Goal: Task Accomplishment & Management: Manage account settings

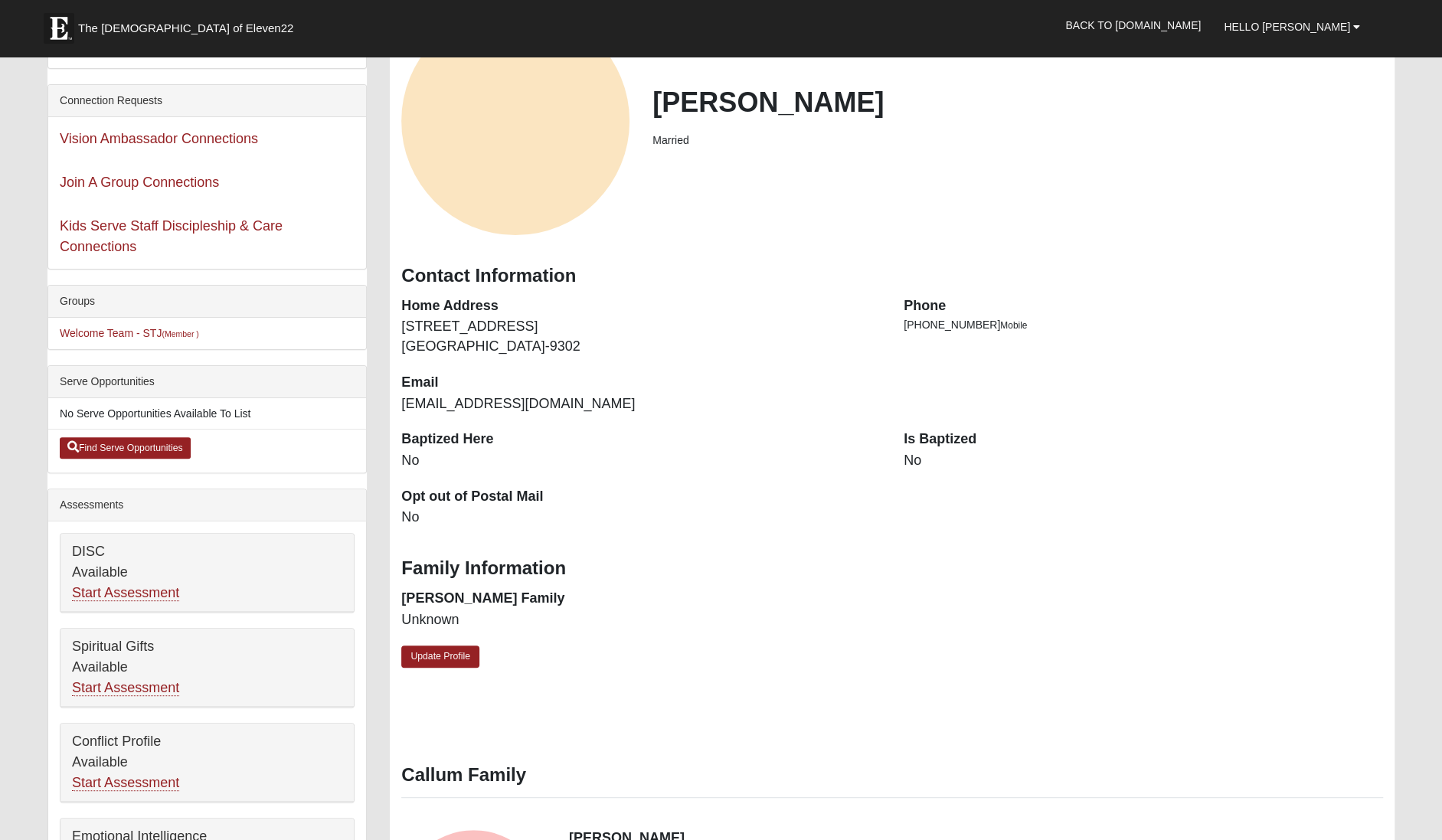
scroll to position [133, 0]
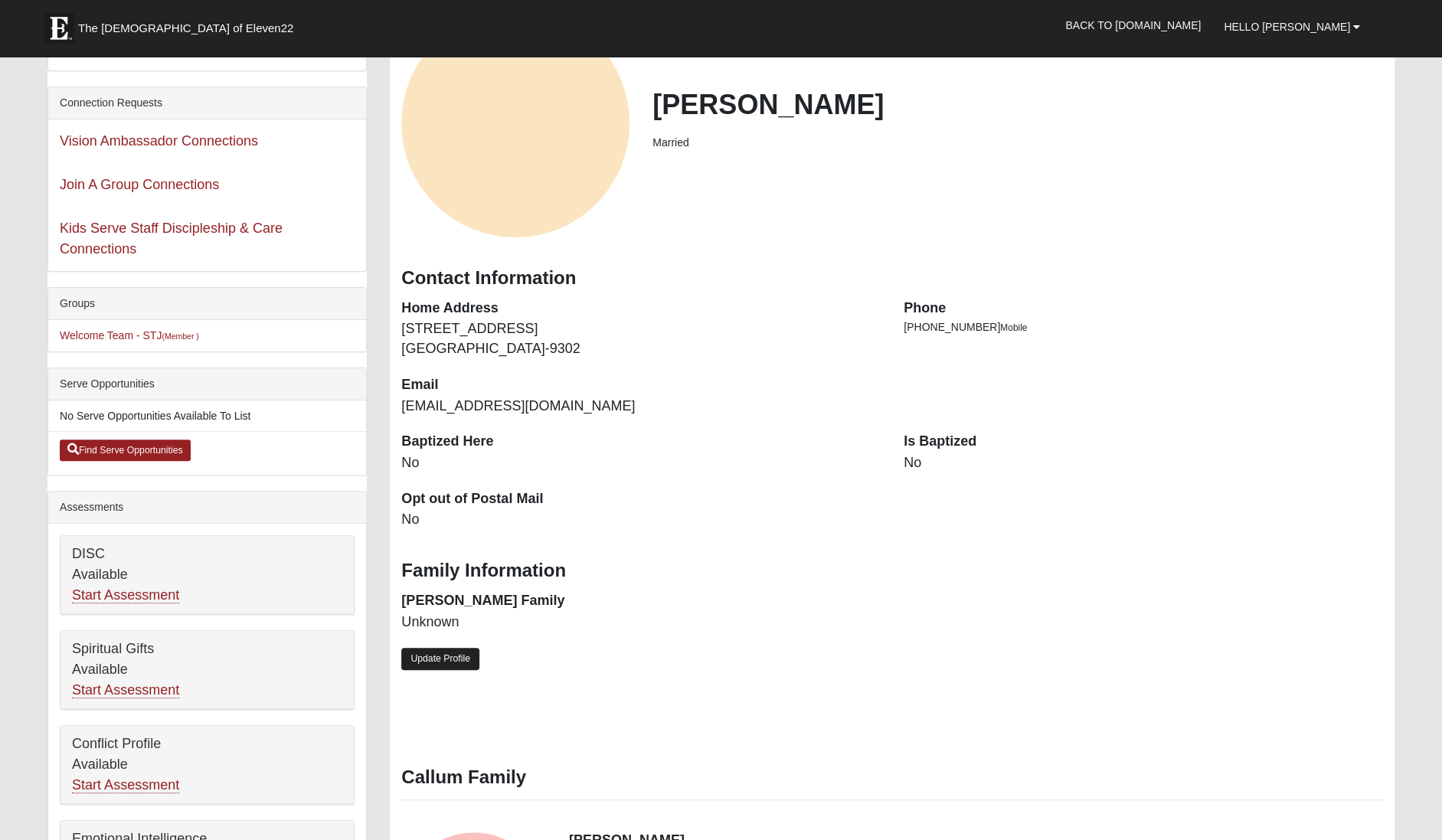
click at [454, 660] on link "Update Profile" at bounding box center [441, 658] width 78 height 22
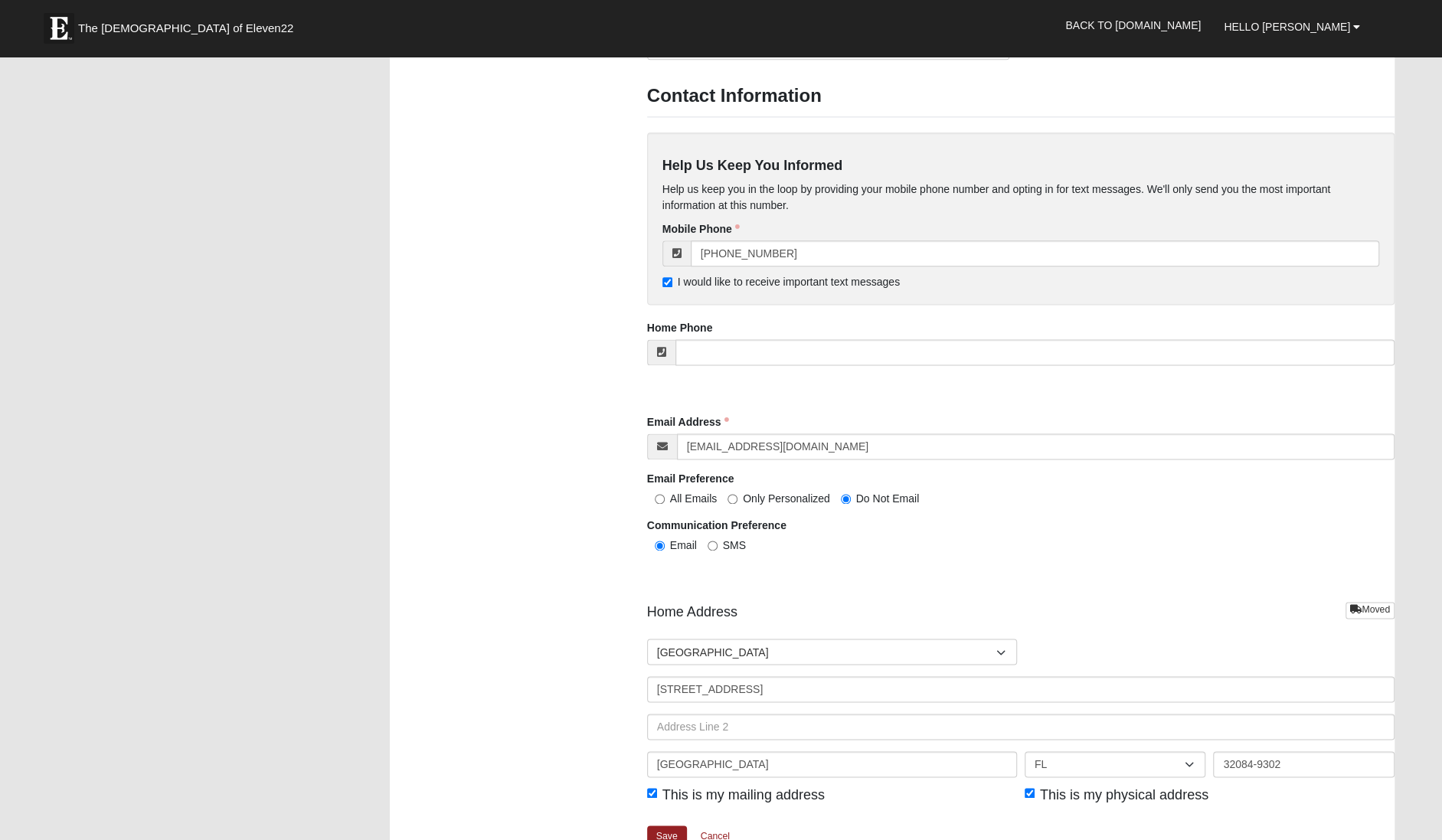
scroll to position [1315, 0]
click at [845, 501] on input "Do Not Email" at bounding box center [846, 501] width 10 height 10
click at [655, 500] on input "All Emails" at bounding box center [659, 501] width 10 height 10
radio input "true"
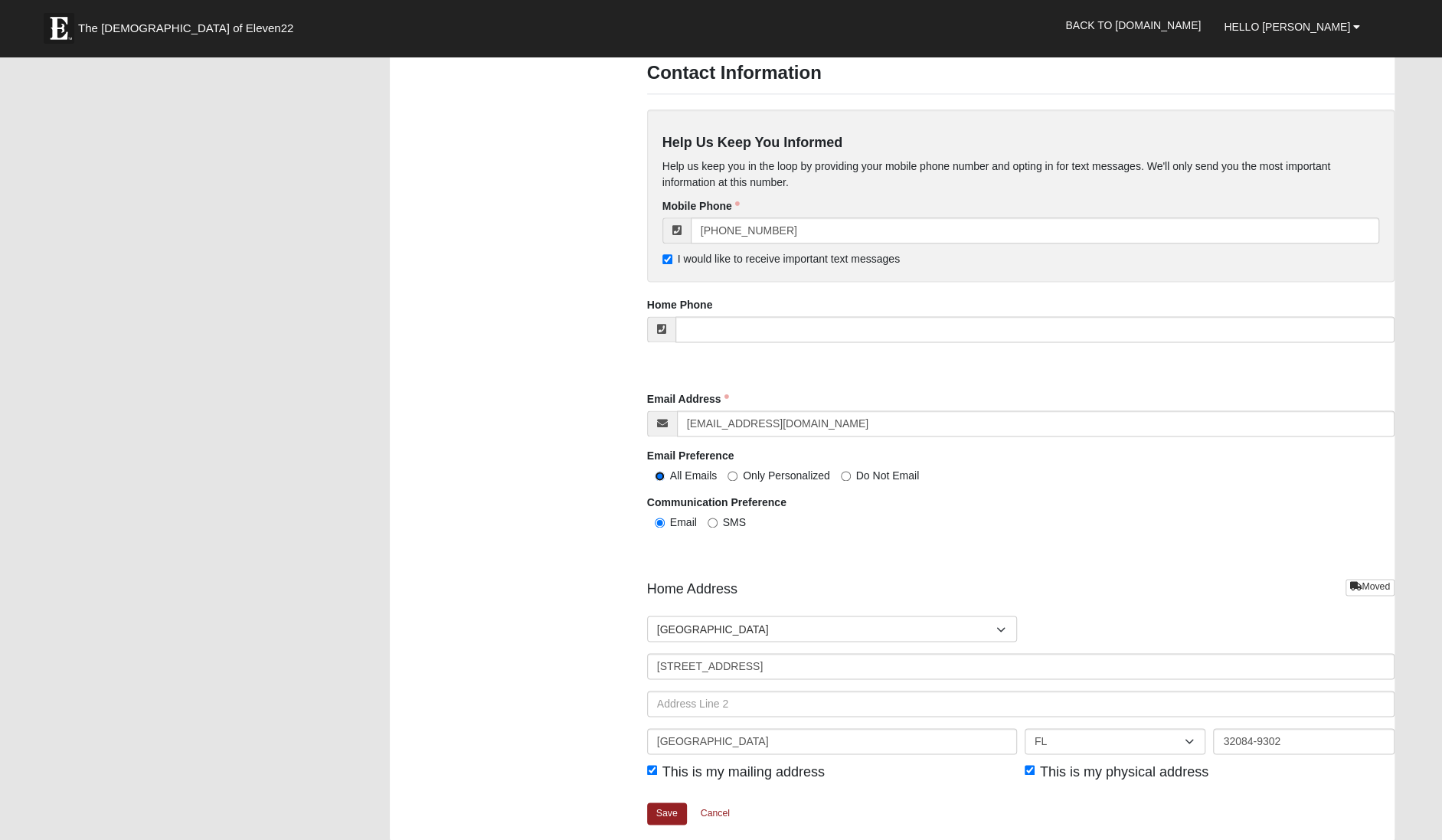
scroll to position [1521, 0]
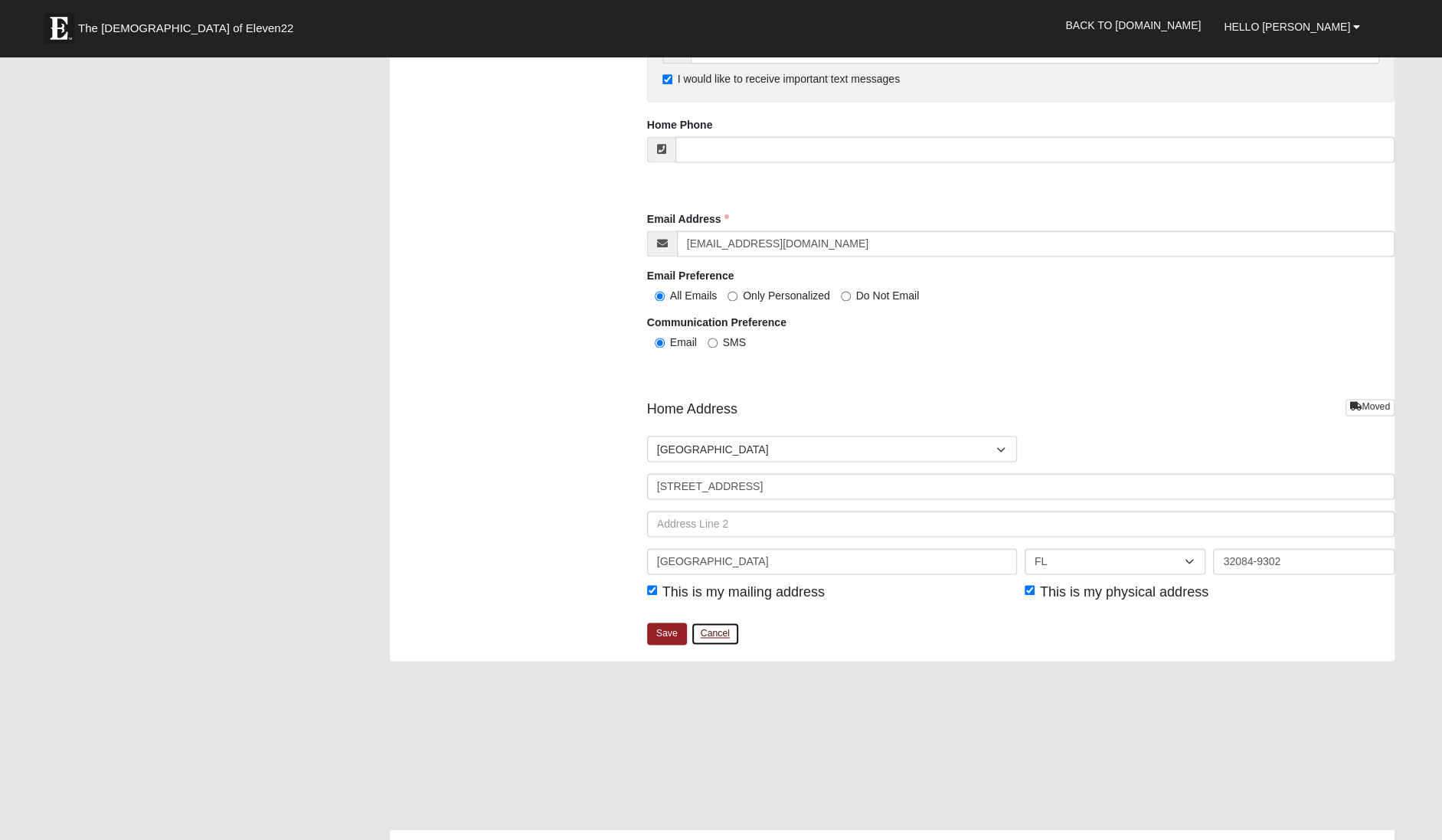
click at [724, 628] on link "Cancel" at bounding box center [715, 633] width 49 height 24
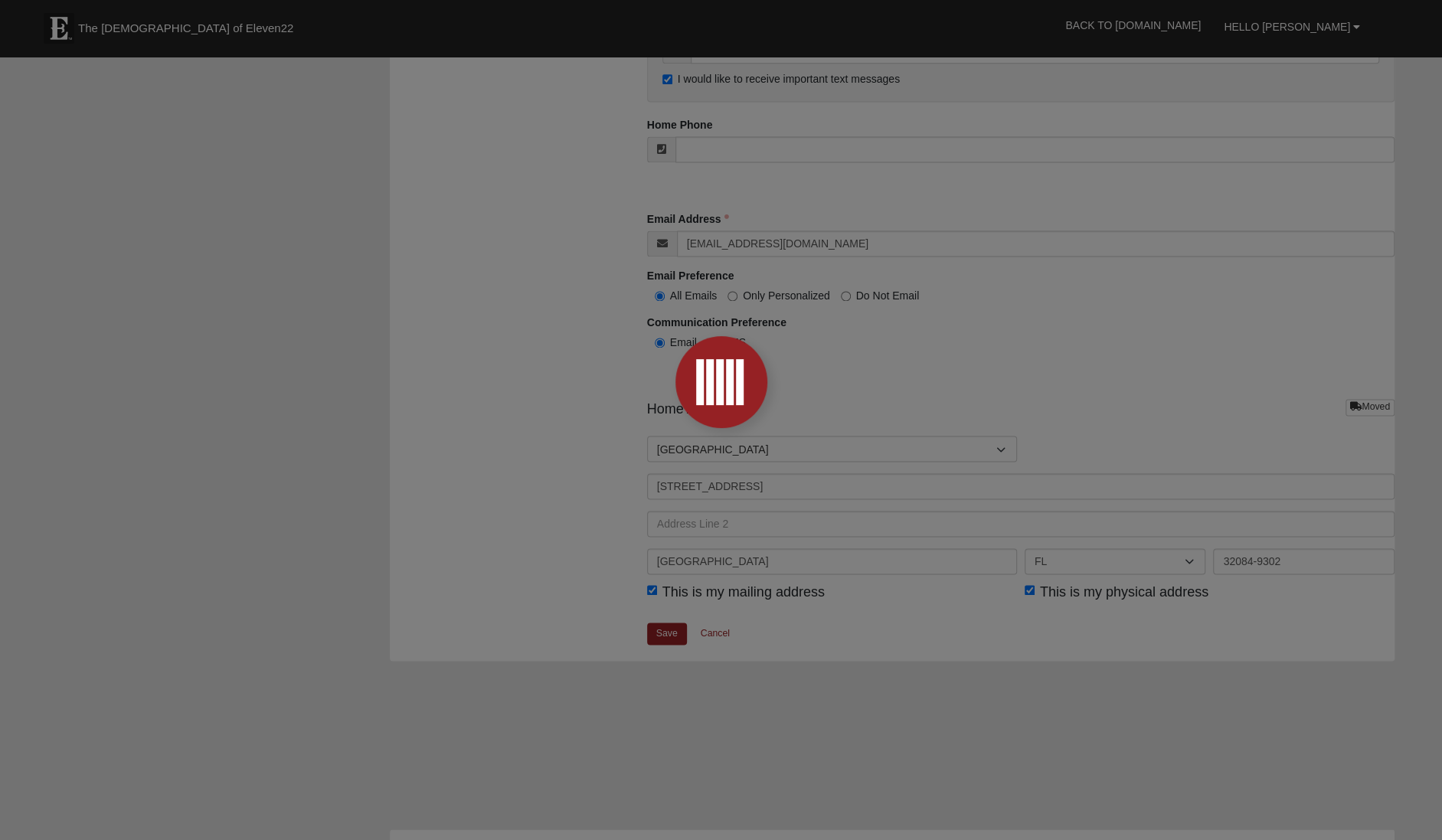
scroll to position [1193, 0]
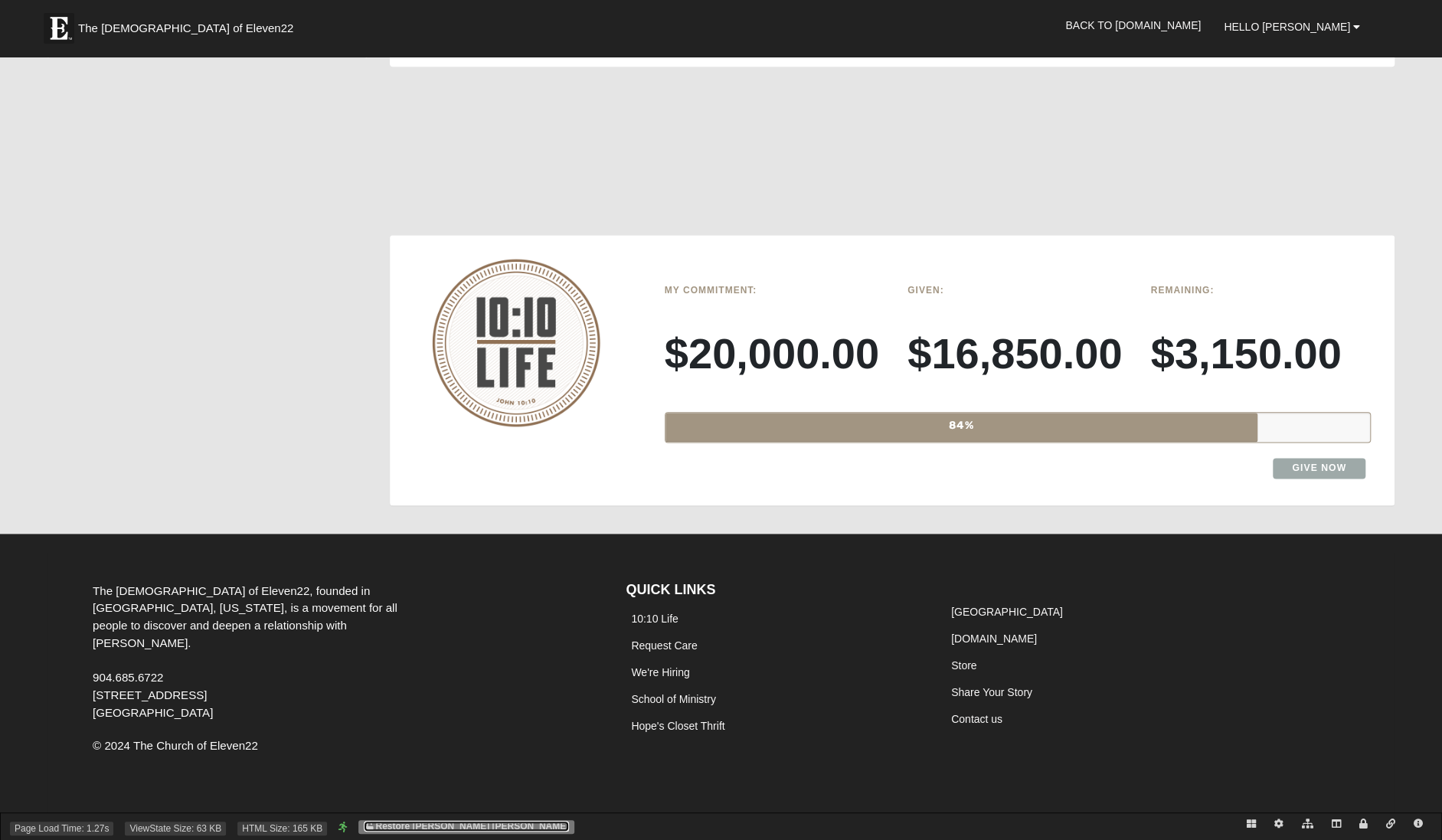
click at [483, 827] on link "Restore [PERSON_NAME] [PERSON_NAME]" at bounding box center [467, 826] width 205 height 11
